Goal: Task Accomplishment & Management: Manage account settings

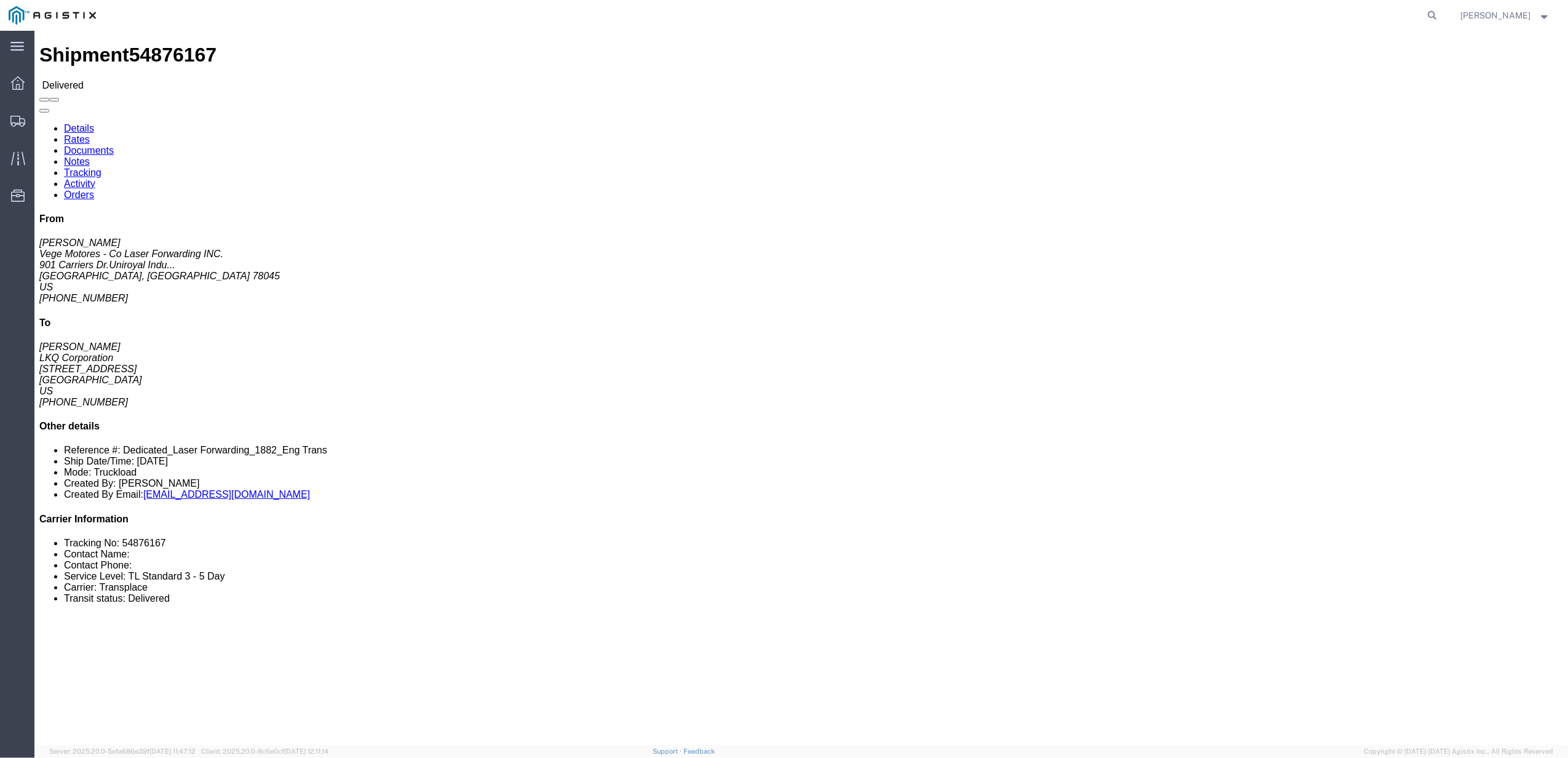
click link "Tracking"
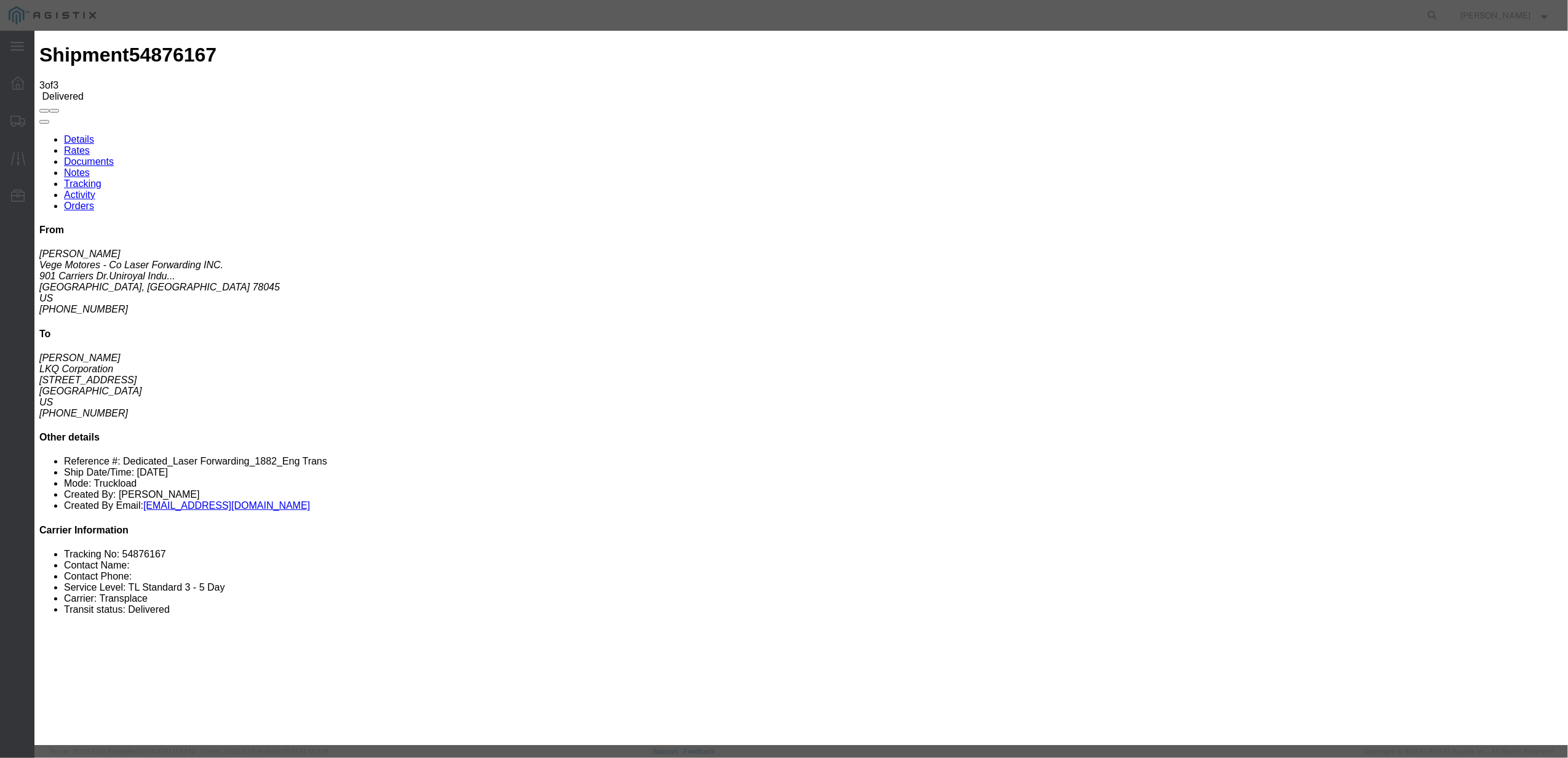
type input "[DATE]"
type input "10:00 AM"
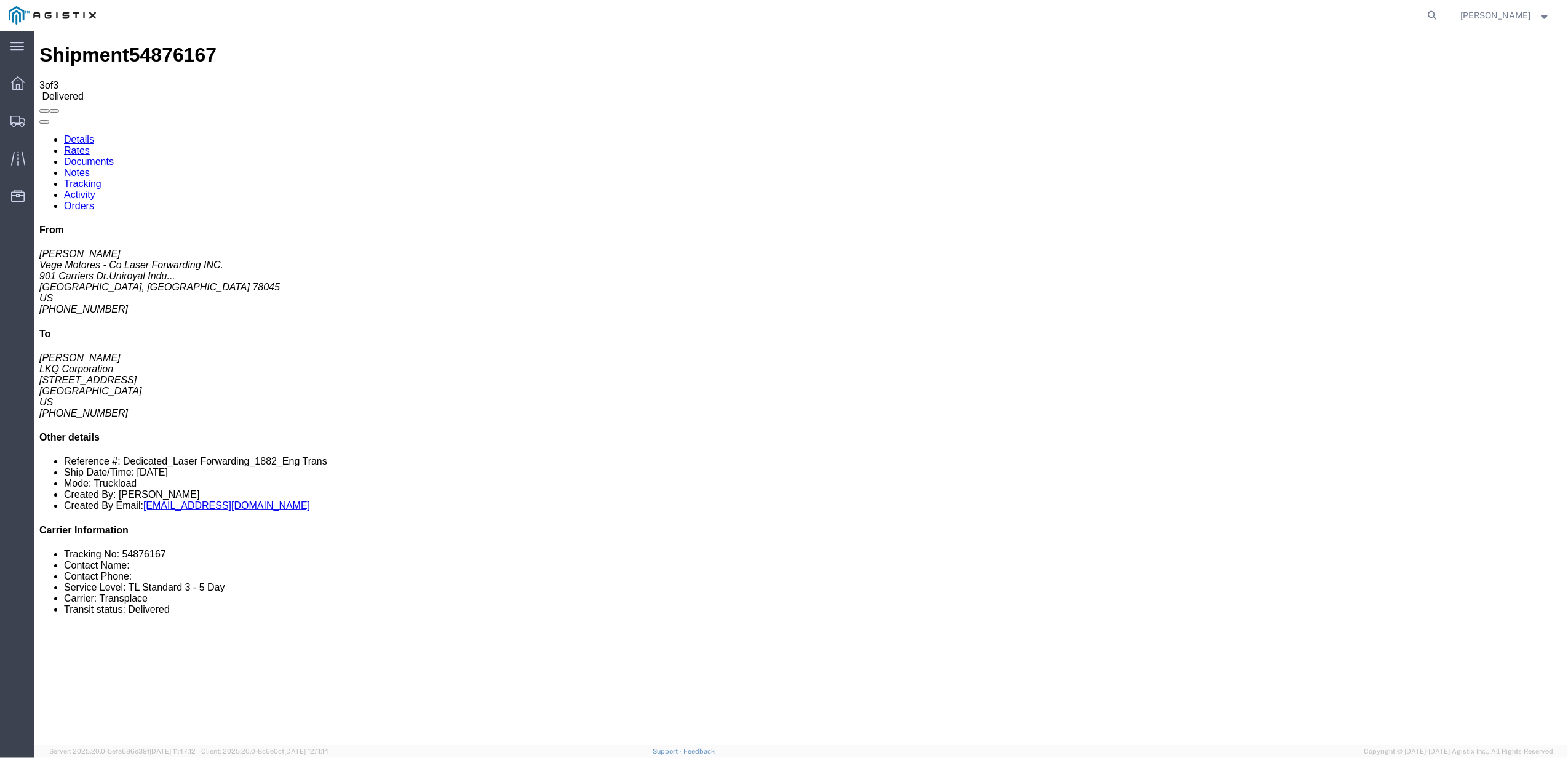
click at [1443, 6] on form at bounding box center [1434, 15] width 20 height 31
click at [1443, 7] on form at bounding box center [1434, 15] width 20 height 31
click at [1442, 10] on icon at bounding box center [1432, 15] width 17 height 17
click at [1256, 10] on input "search" at bounding box center [1237, 16] width 374 height 30
paste input "55731844"
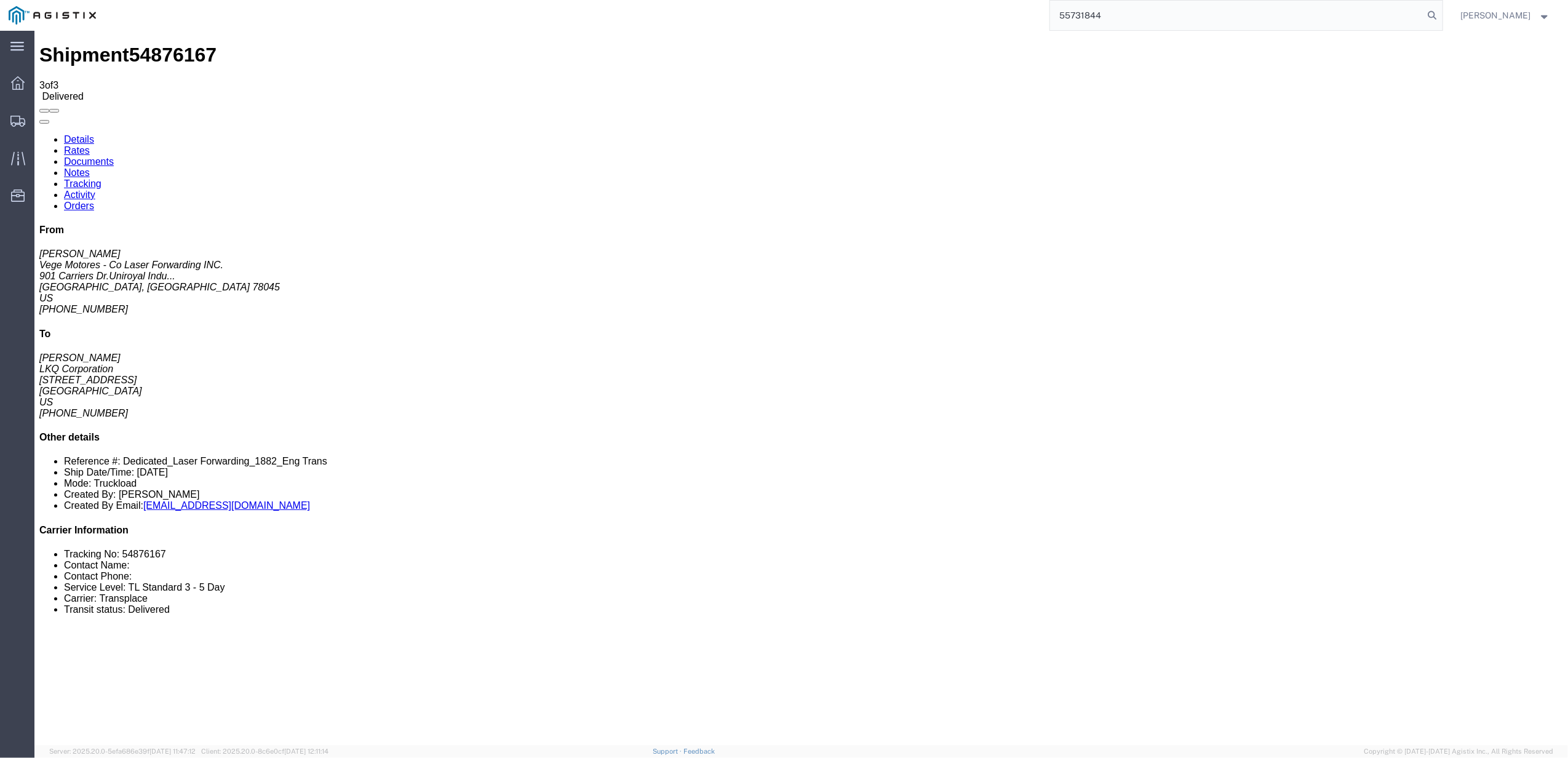
type input "55731844"
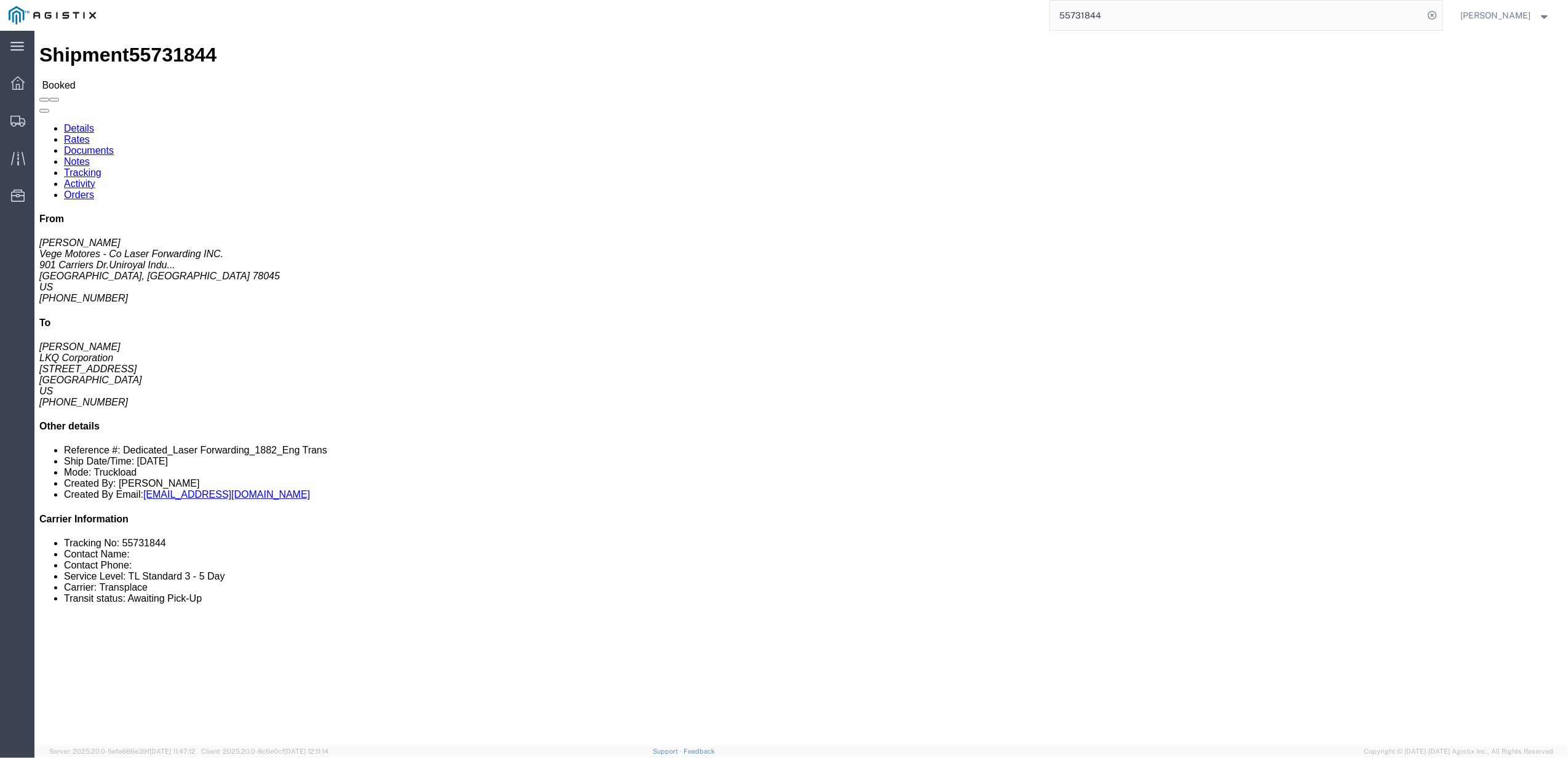
click link "Tracking"
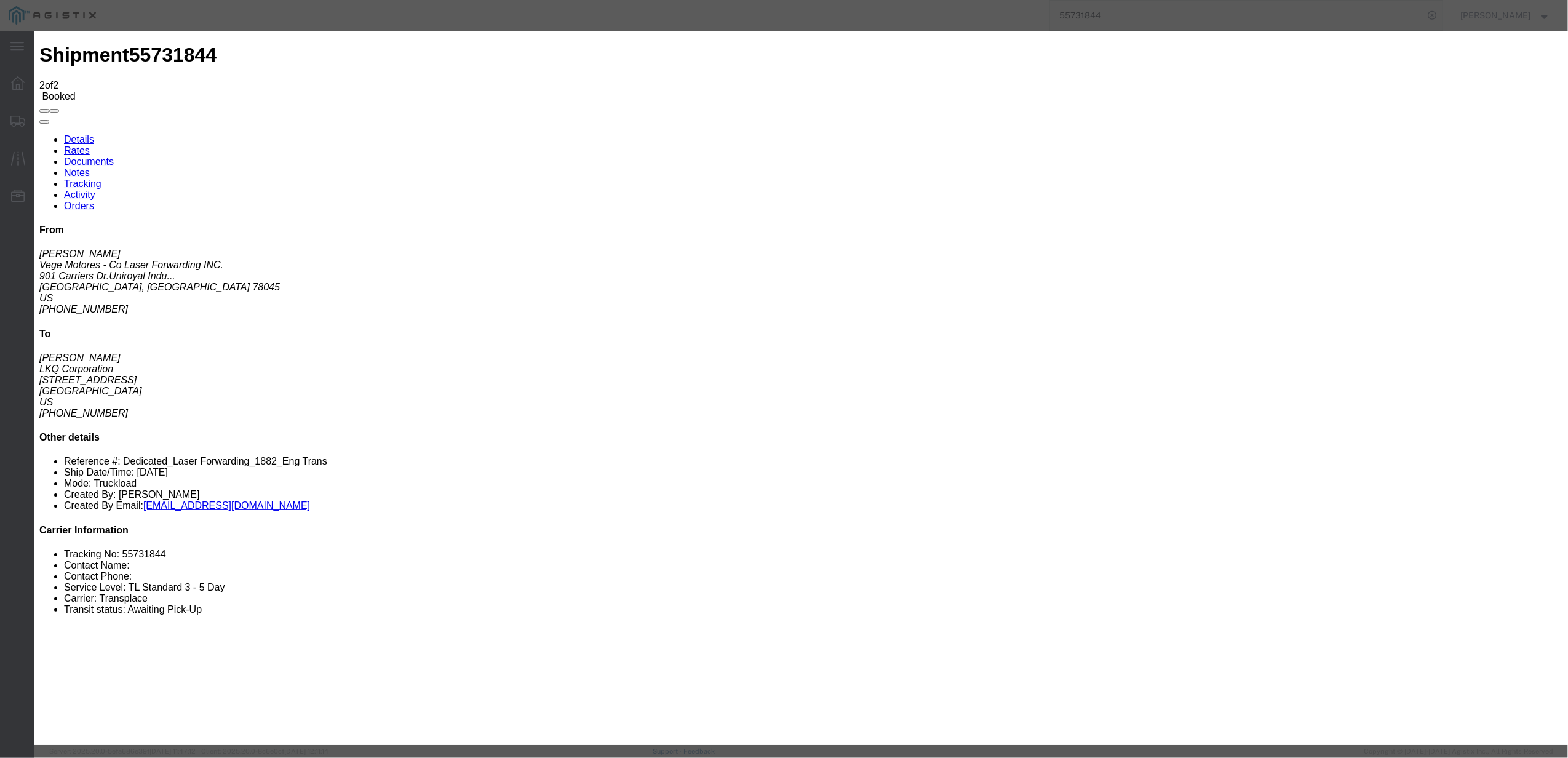
type input "[DATE]"
type input "10:00 AM"
select select "DELIVRED"
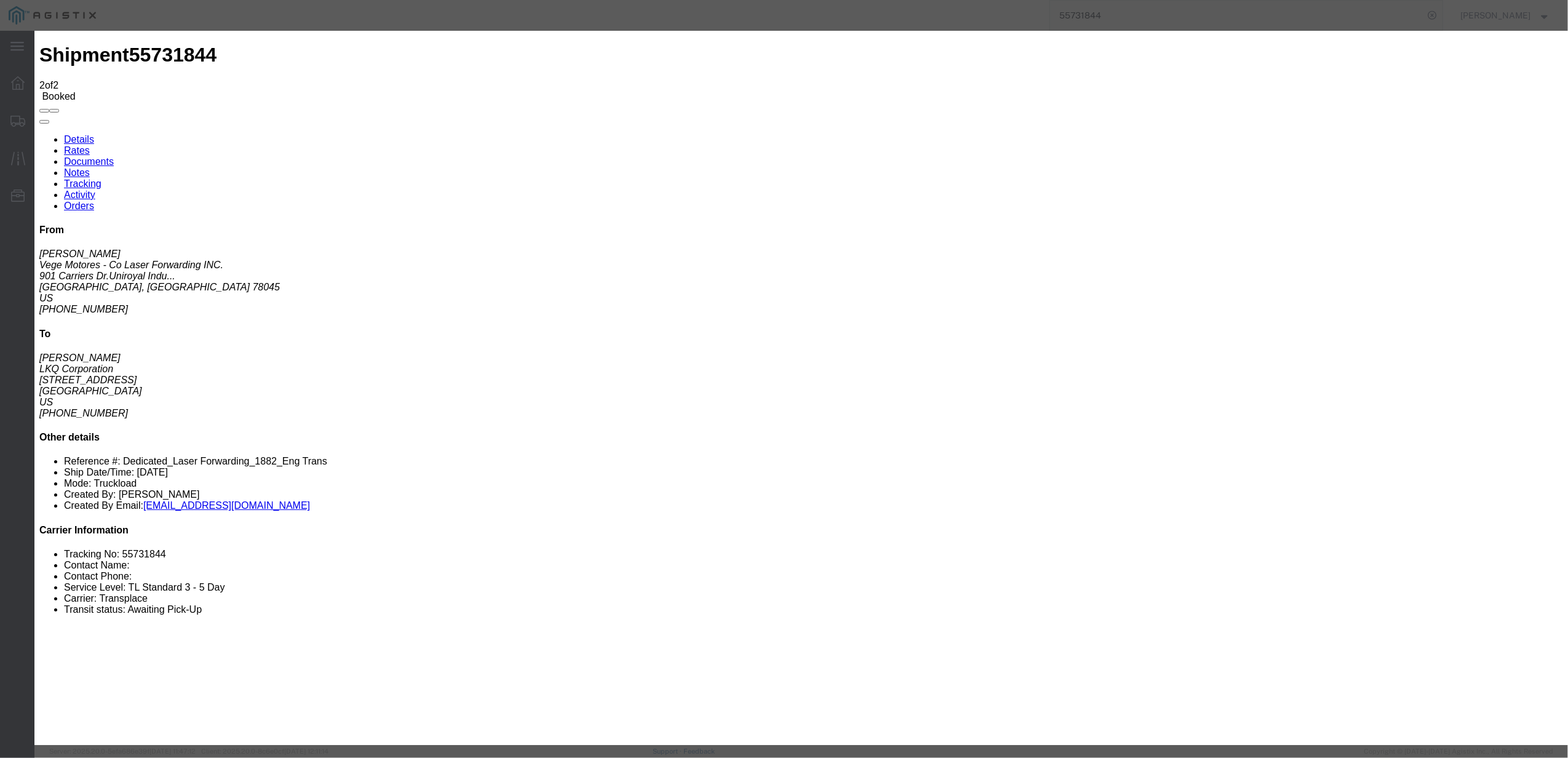
type input "[DATE]"
type input "8:00 AM"
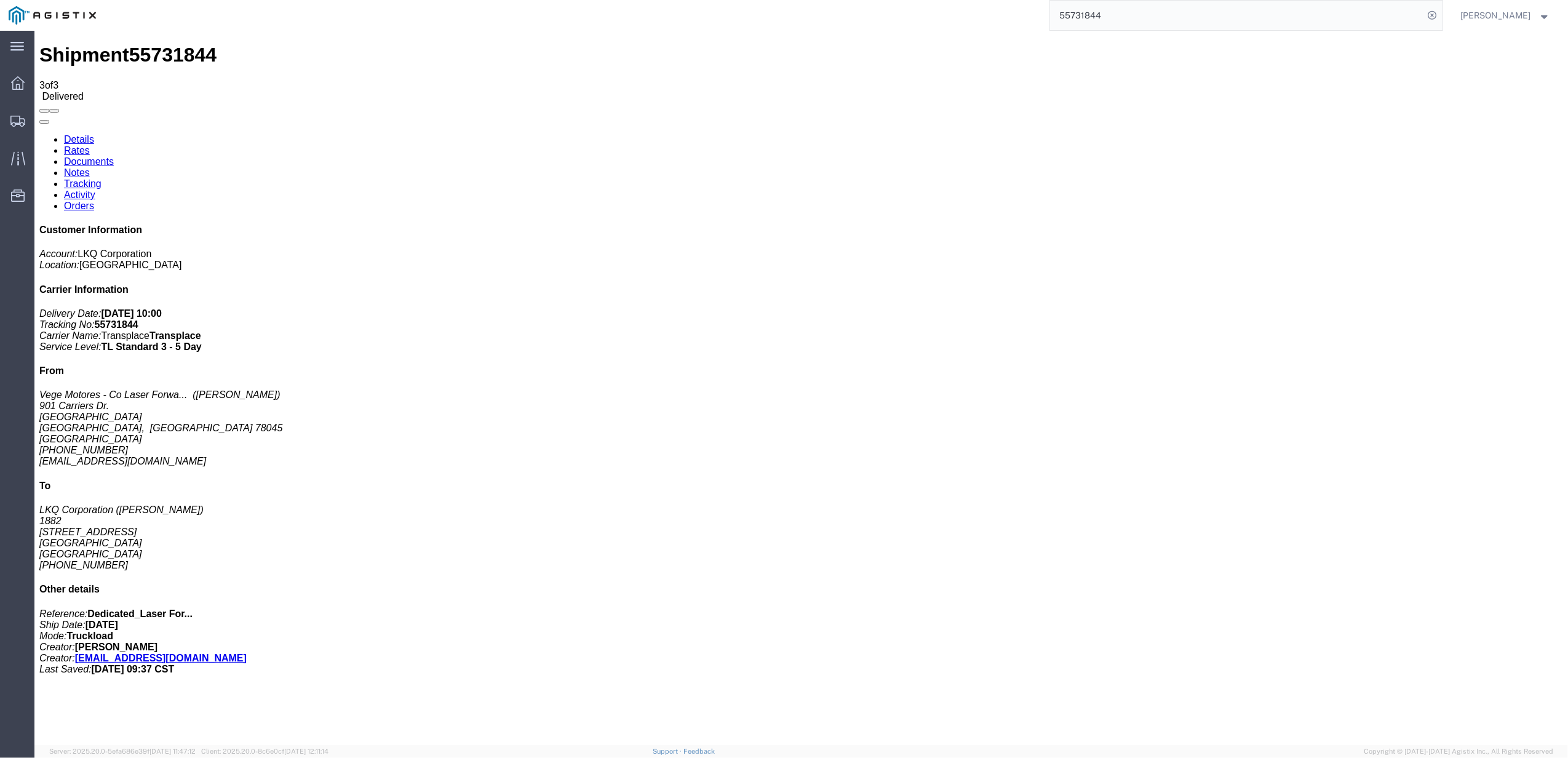
click at [90, 145] on link "Rates" at bounding box center [77, 150] width 26 height 10
click at [1221, 23] on input "55731844" at bounding box center [1237, 16] width 374 height 30
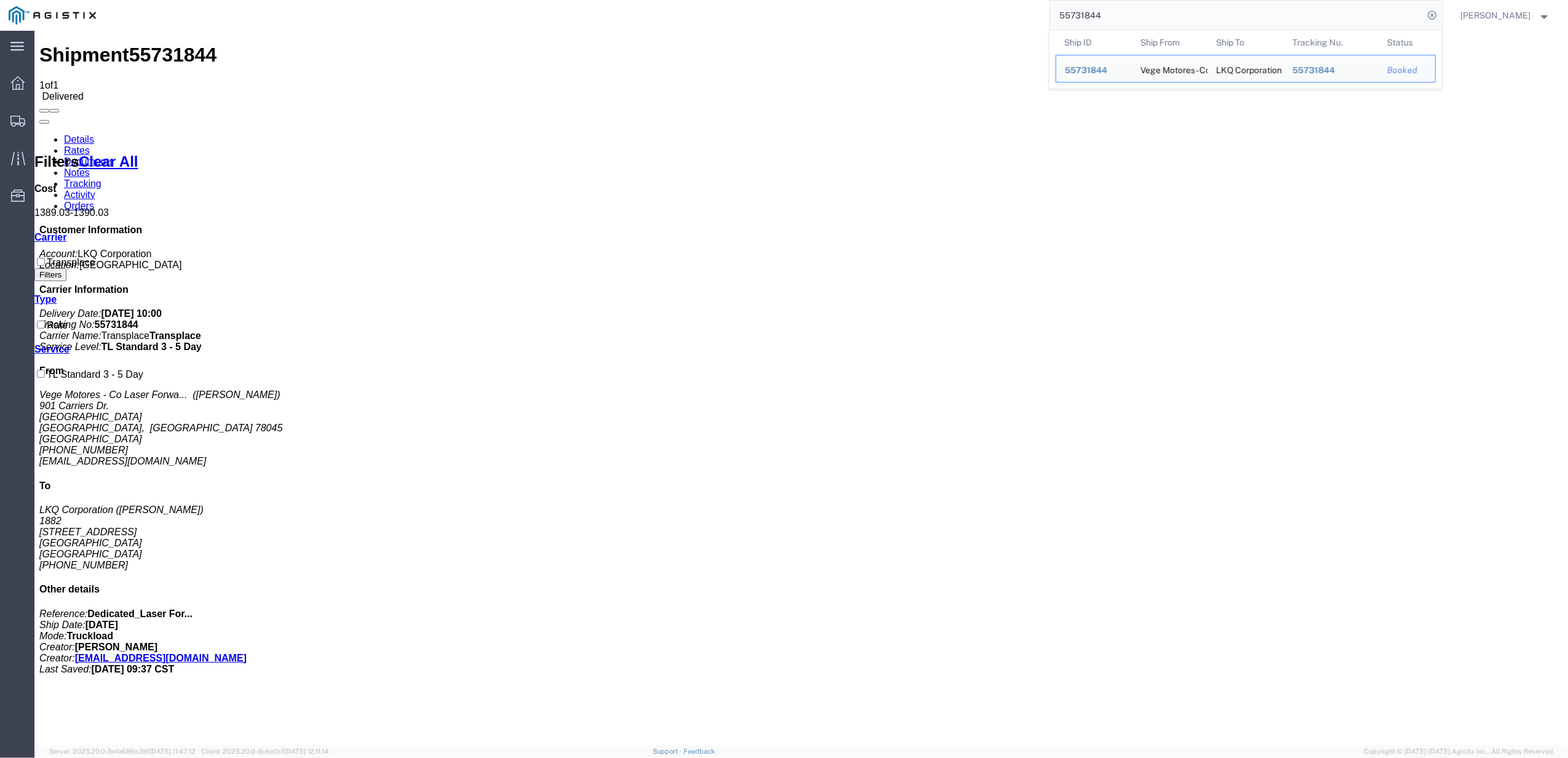
click at [1221, 23] on input "55731844" at bounding box center [1237, 16] width 374 height 30
type input "56508428"
